Goal: Check status: Check status

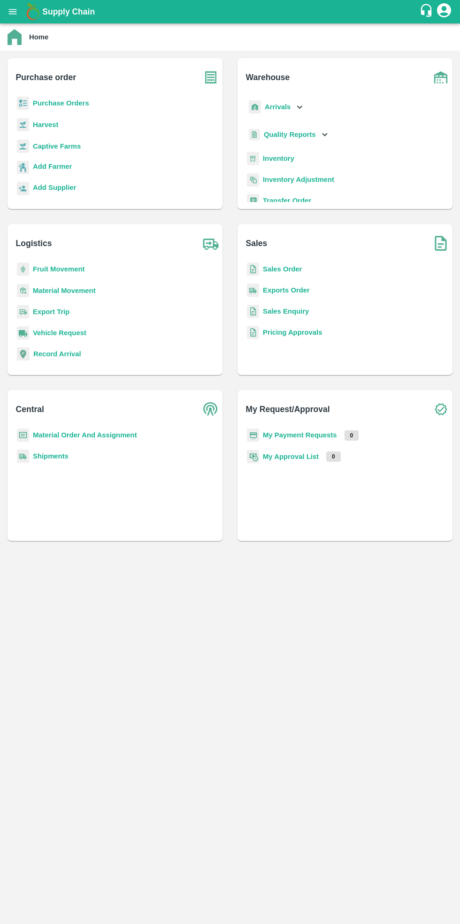
click at [64, 103] on b "Purchase Orders" at bounding box center [61, 103] width 56 height 8
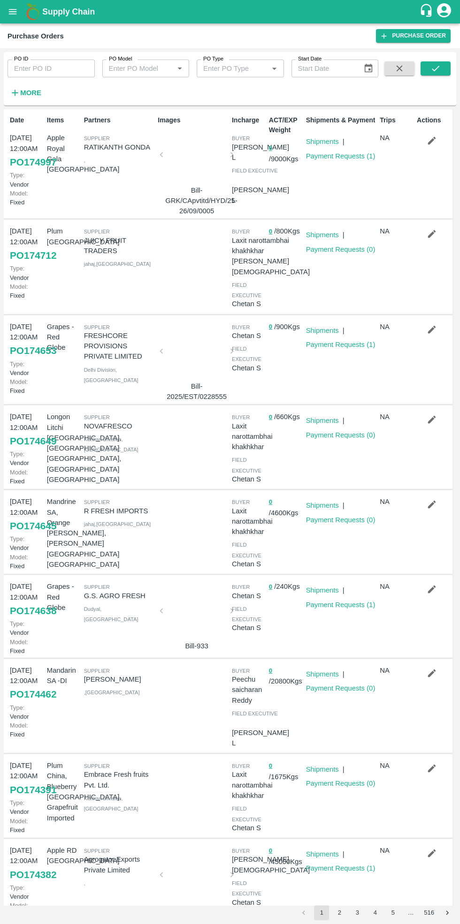
click at [336, 344] on link "Payment Requests ( 1 )" at bounding box center [340, 345] width 69 height 8
click at [343, 606] on link "Payment Requests ( 1 )" at bounding box center [340, 605] width 69 height 8
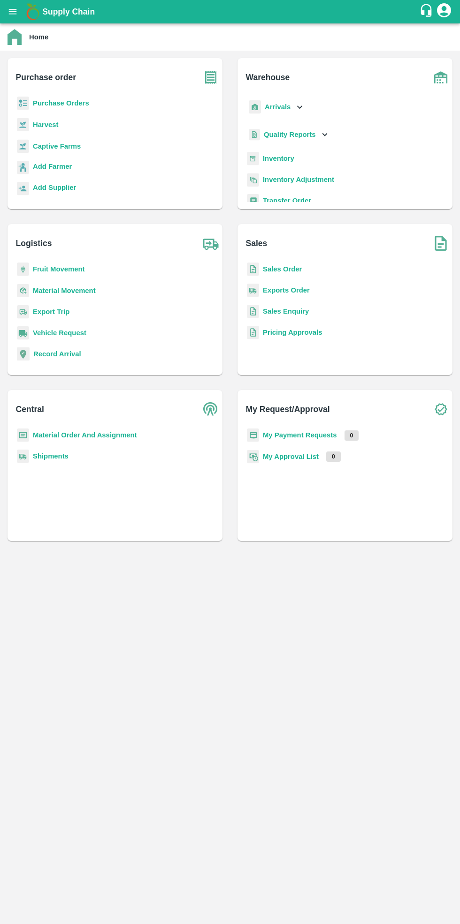
click at [68, 104] on b "Purchase Orders" at bounding box center [61, 103] width 56 height 8
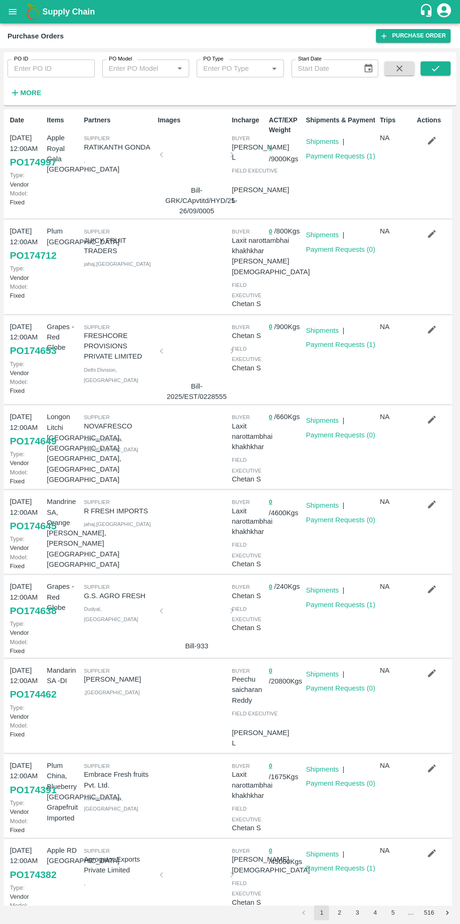
click at [331, 347] on link "Payment Requests ( 1 )" at bounding box center [340, 345] width 69 height 8
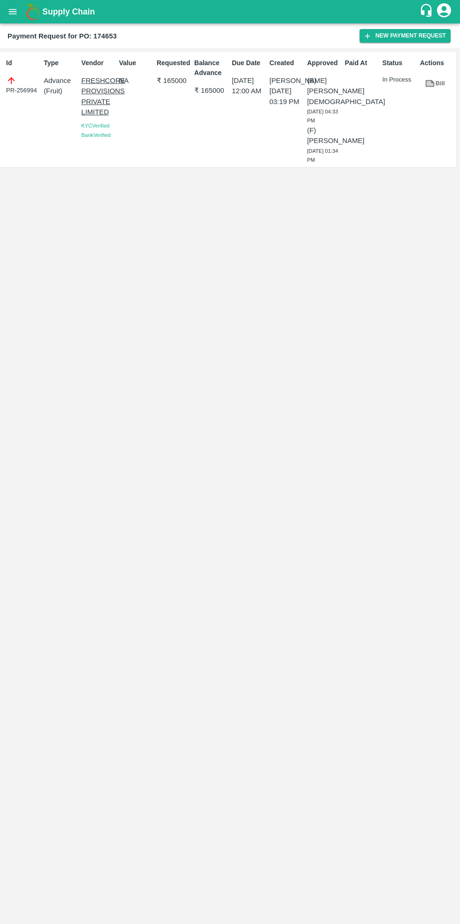
click at [333, 84] on p "(B) [PERSON_NAME][DEMOGRAPHIC_DATA]" at bounding box center [324, 90] width 34 height 31
